Goal: Check status: Check status

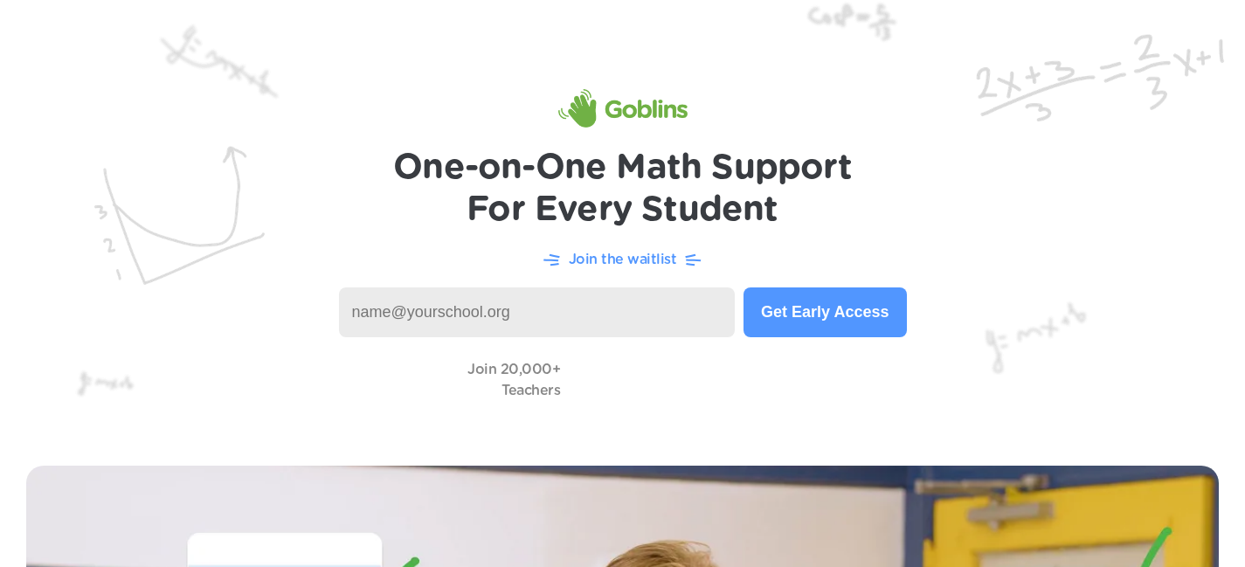
click at [646, 308] on input at bounding box center [537, 313] width 397 height 50
type input "mlamb@missporters.org"
click at [892, 323] on button "Get Early Access" at bounding box center [825, 313] width 163 height 50
click at [449, 299] on input at bounding box center [532, 313] width 386 height 50
click at [774, 311] on button "Check Your Status" at bounding box center [819, 313] width 173 height 50
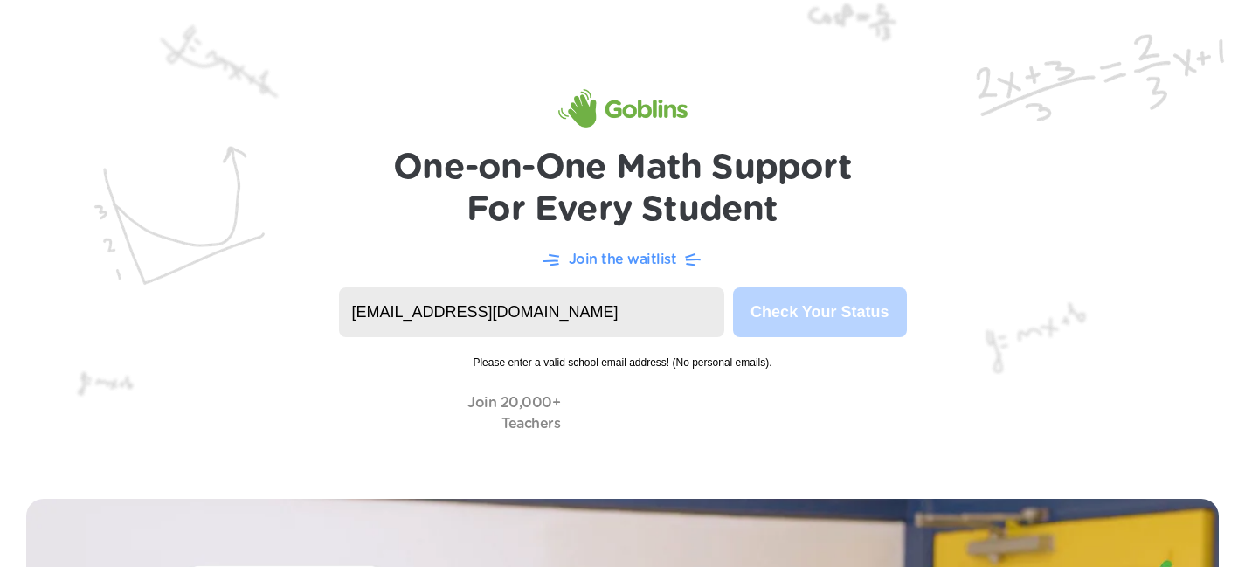
click at [583, 316] on input "latintechtools@gmail.com" at bounding box center [532, 313] width 386 height 50
click at [607, 258] on p "Join the waitlist" at bounding box center [623, 259] width 108 height 21
click at [598, 303] on input "latintechtools@gmail.com" at bounding box center [532, 313] width 386 height 50
click at [598, 301] on input "latintechtools@gmail.com" at bounding box center [532, 313] width 386 height 50
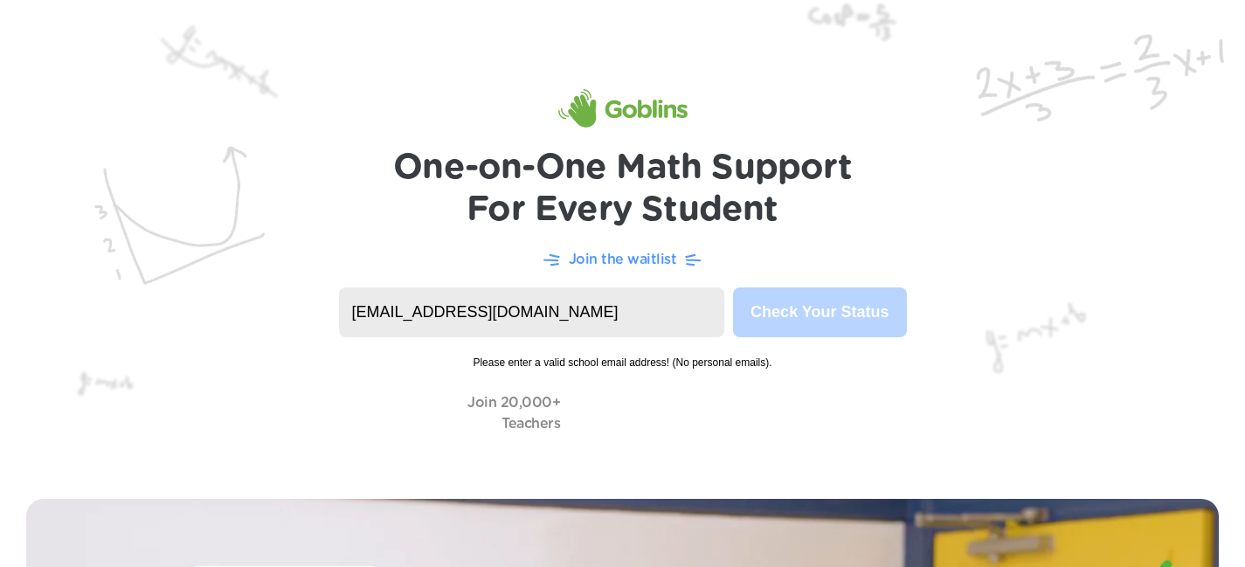
click at [598, 301] on input "latintechtools@gmail.com" at bounding box center [532, 313] width 386 height 50
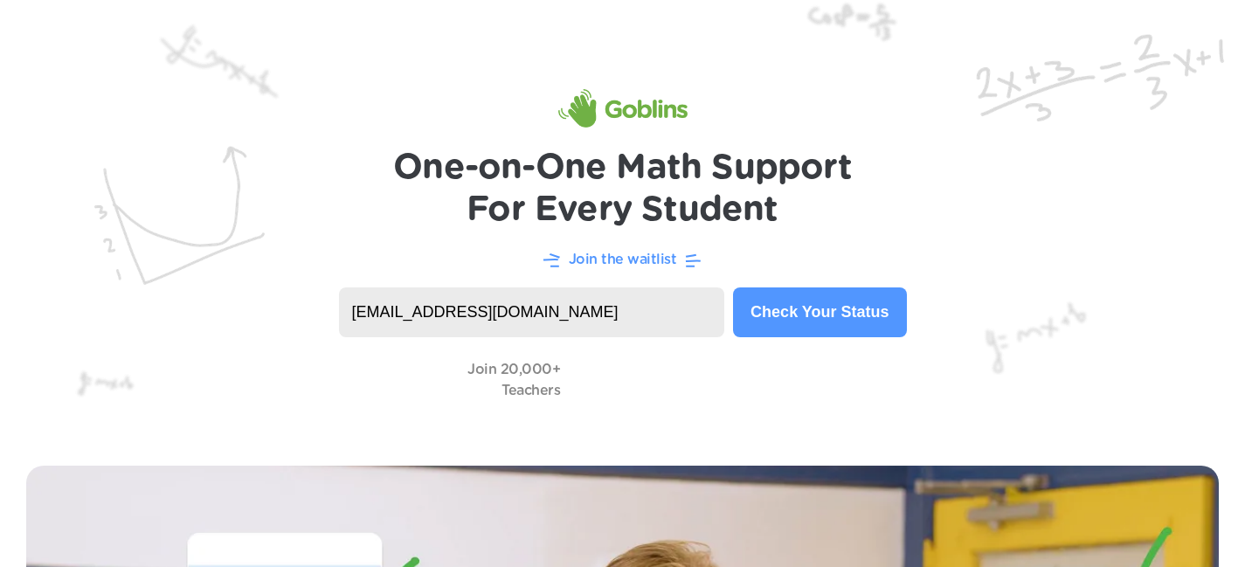
type input "mlamb@ethelwalker.org"
click at [807, 322] on button "Check Your Status" at bounding box center [819, 313] width 173 height 50
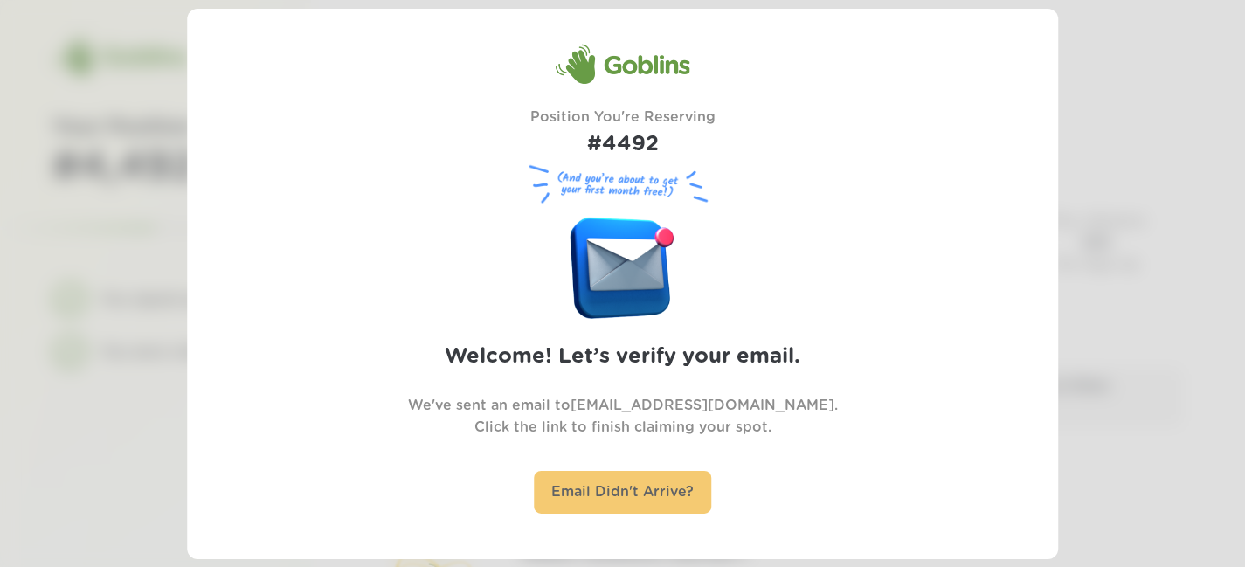
click at [669, 487] on div "Email Didn't Arrive?" at bounding box center [622, 492] width 177 height 43
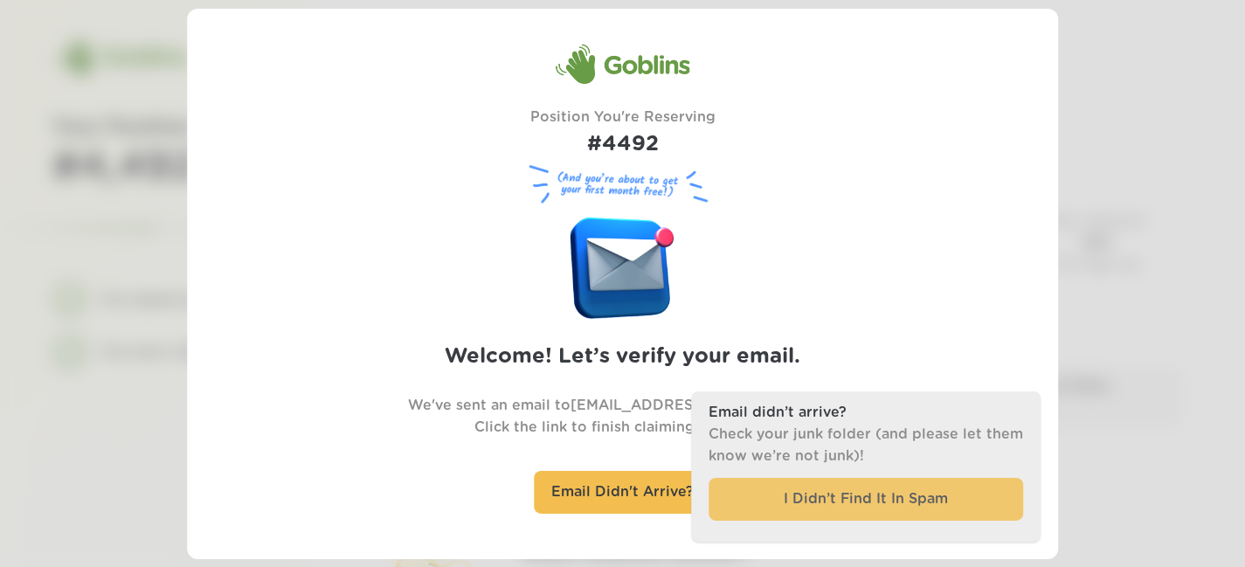
click at [771, 485] on div "I Didn’t Find It In Spam" at bounding box center [866, 499] width 315 height 43
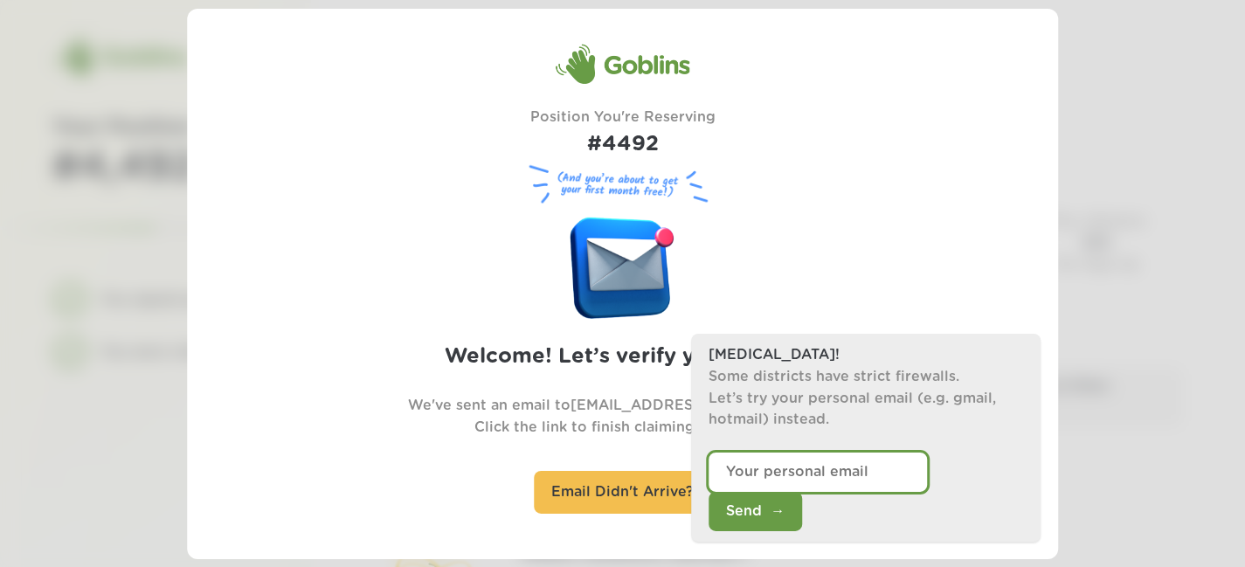
click at [769, 492] on input "email" at bounding box center [818, 472] width 218 height 39
type input "latintechtools@gmail.com"
click at [802, 512] on button "Send" at bounding box center [756, 511] width 94 height 39
